Goal: Find specific page/section: Find specific page/section

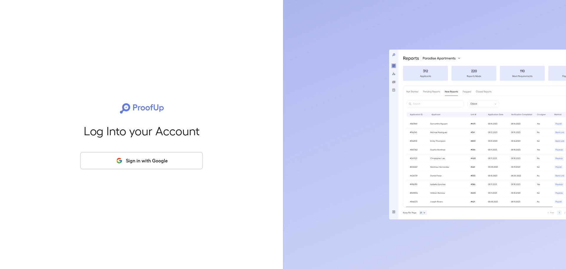
click at [103, 162] on button "Sign in with Google" at bounding box center [141, 160] width 123 height 17
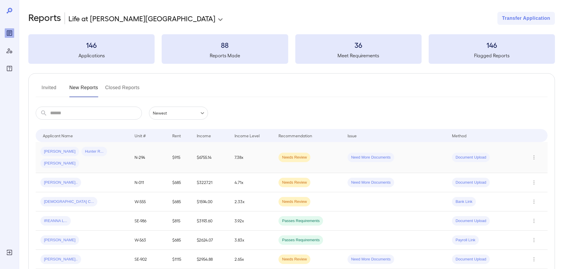
click at [128, 147] on td "Jennifer L... Hunter R... Jayden L..." at bounding box center [83, 157] width 94 height 31
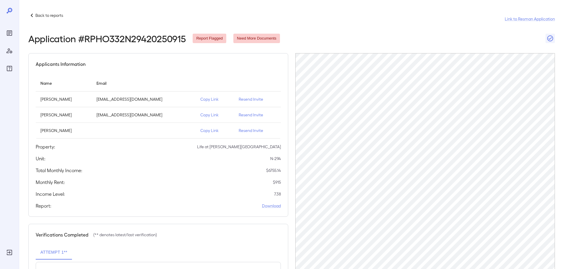
click at [31, 13] on icon at bounding box center [31, 15] width 7 height 7
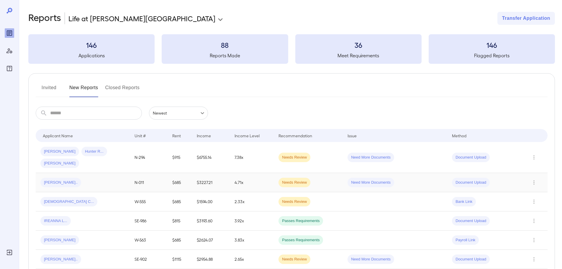
click at [92, 178] on div "Eddy O..." at bounding box center [82, 182] width 85 height 9
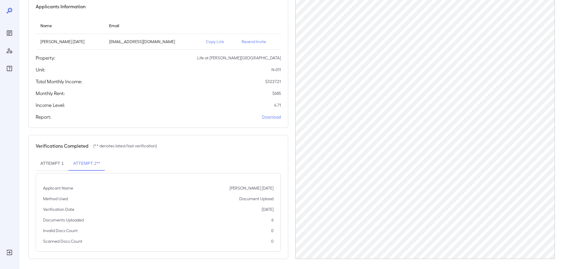
scroll to position [59, 0]
